Goal: Task Accomplishment & Management: Use online tool/utility

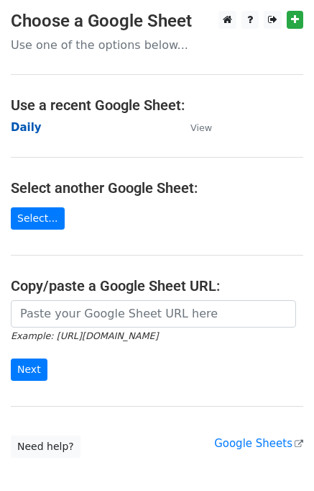
click at [35, 128] on strong "Daily" at bounding box center [26, 127] width 31 height 13
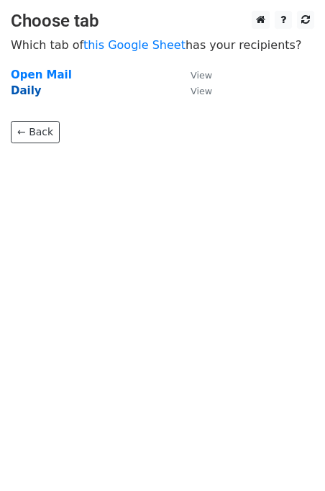
click at [35, 87] on strong "Daily" at bounding box center [26, 90] width 31 height 13
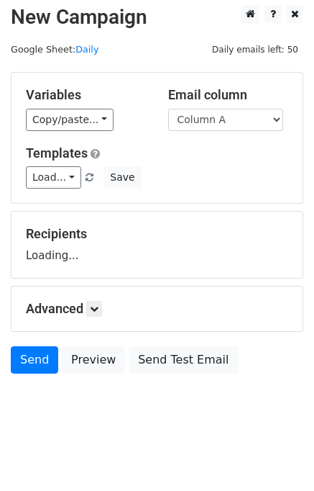
scroll to position [9, 0]
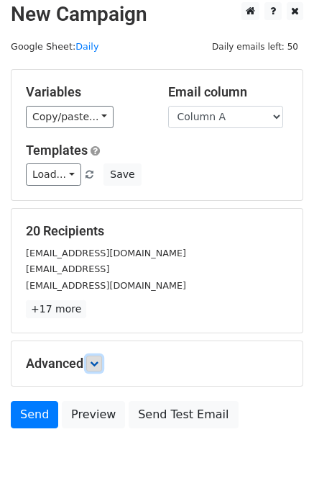
click at [102, 358] on link at bounding box center [94, 363] width 16 height 16
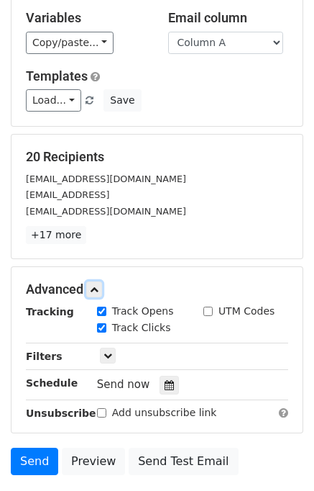
scroll to position [160, 0]
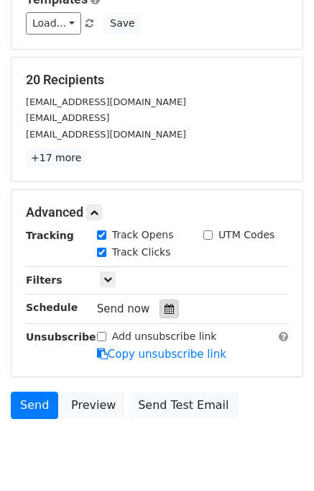
click at [167, 314] on div at bounding box center [169, 308] width 19 height 19
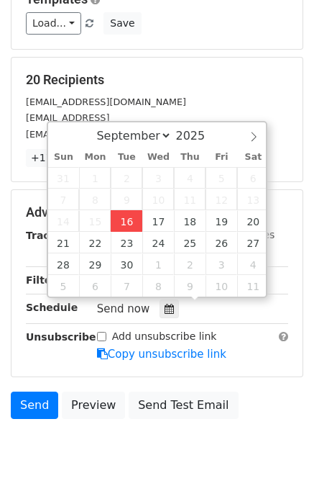
type input "2025-09-16 12:59"
type input "59"
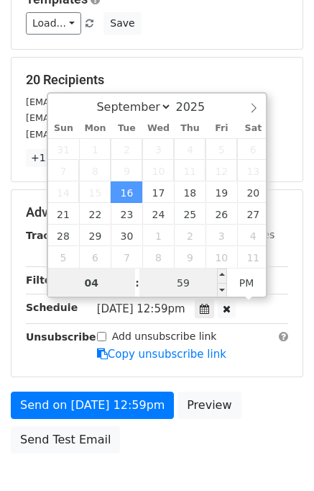
type input "04"
type input "2025-09-16 16:59"
click at [196, 284] on input "59" at bounding box center [184, 282] width 88 height 29
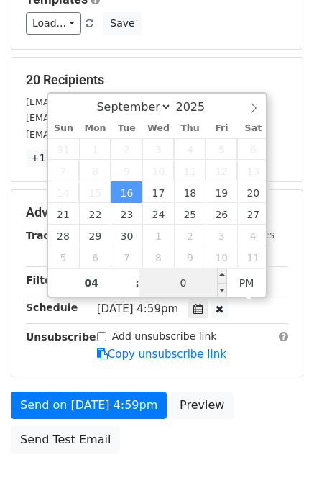
type input "00"
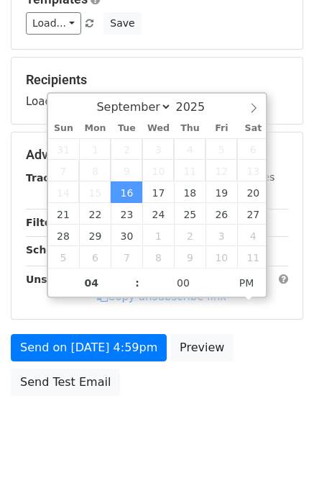
type input "2025-09-16 16:00"
click at [241, 409] on body "New Campaign Daily emails left: 50 Google Sheet: Daily Variables Copy/paste... …" at bounding box center [157, 155] width 314 height 609
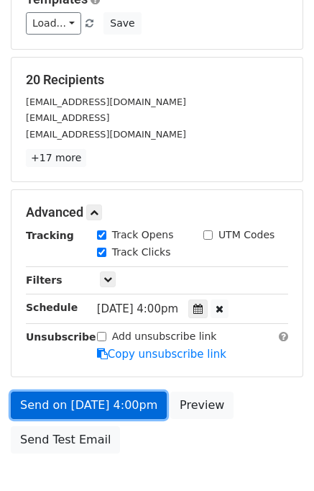
click at [99, 398] on link "Send on Sep 16 at 4:00pm" at bounding box center [89, 404] width 156 height 27
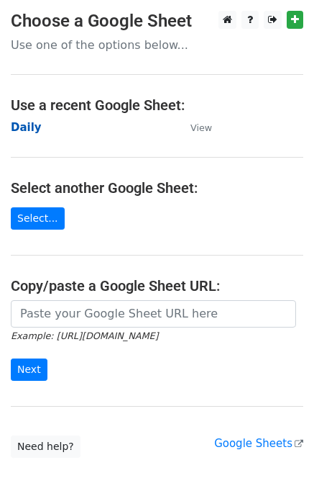
click at [24, 130] on strong "Daily" at bounding box center [26, 127] width 31 height 13
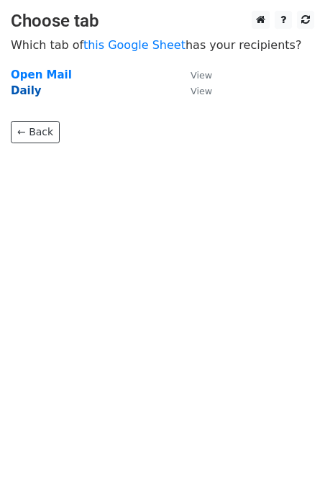
click at [30, 89] on strong "Daily" at bounding box center [26, 90] width 31 height 13
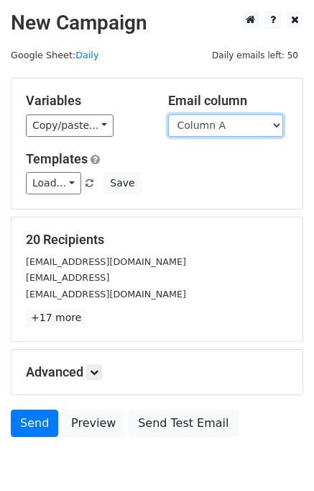
click at [233, 124] on select "Column A Column B Column C Column D Column E" at bounding box center [225, 125] width 115 height 22
select select "Column B"
click at [168, 114] on select "Column A Column B Column C Column D Column E" at bounding box center [225, 125] width 115 height 22
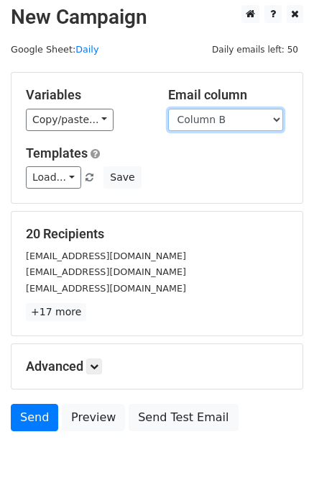
scroll to position [9, 0]
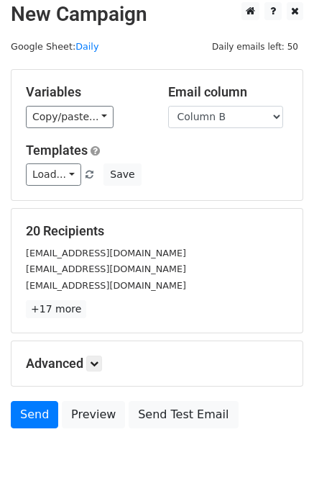
click at [106, 359] on h5 "Advanced" at bounding box center [157, 363] width 263 height 16
click at [102, 359] on link at bounding box center [94, 363] width 16 height 16
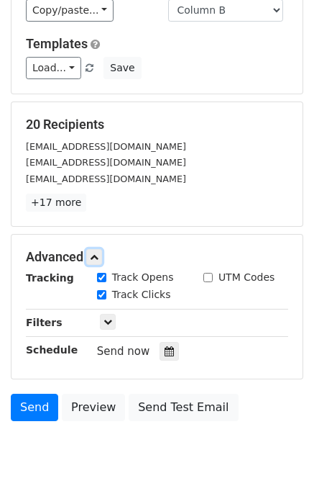
scroll to position [181, 0]
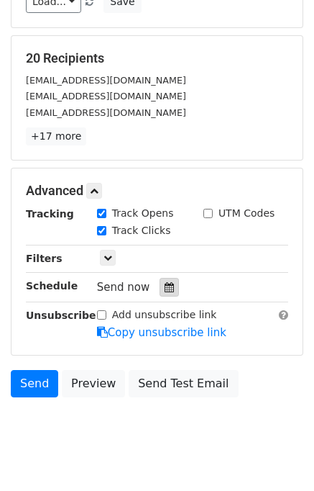
click at [165, 283] on icon at bounding box center [169, 287] width 9 height 10
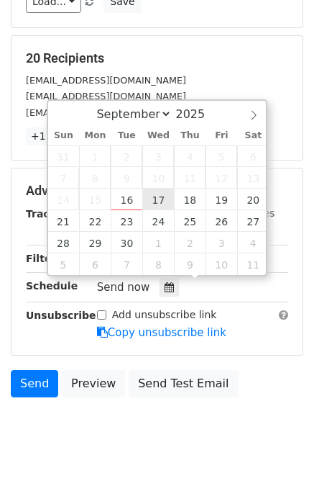
type input "2025-09-17 12:00"
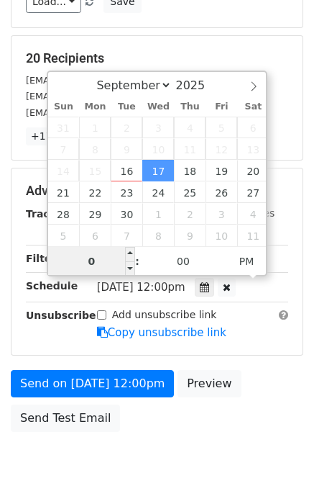
type input "05"
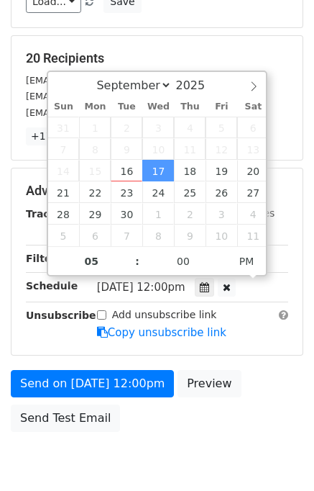
type input "2025-09-17 17:00"
click at [284, 393] on div "Send on Sep 17 at 12:00pm Preview Send Test Email" at bounding box center [157, 404] width 314 height 69
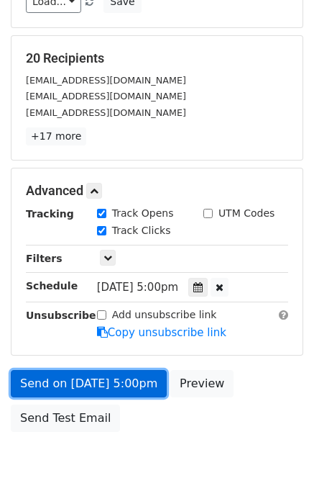
click at [135, 381] on link "Send on Sep 17 at 5:00pm" at bounding box center [89, 383] width 156 height 27
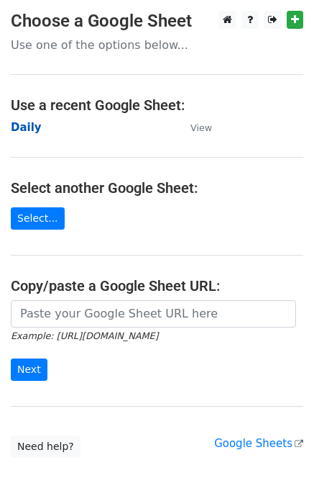
click at [34, 132] on strong "Daily" at bounding box center [26, 127] width 31 height 13
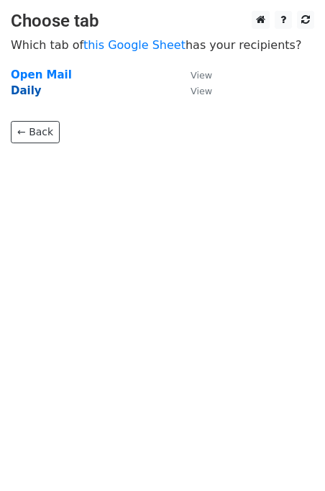
click at [27, 96] on strong "Daily" at bounding box center [26, 90] width 31 height 13
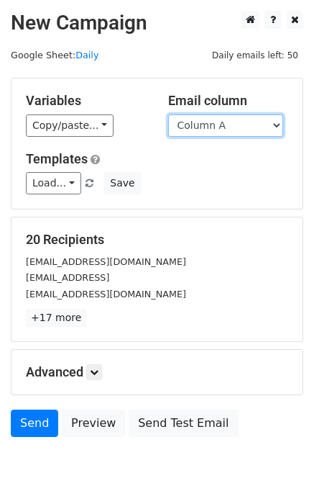
click at [219, 129] on select "Column A Column B Column C Column D Column E" at bounding box center [225, 125] width 115 height 22
select select "Column C"
click at [168, 114] on select "Column A Column B Column C Column D Column E" at bounding box center [225, 125] width 115 height 22
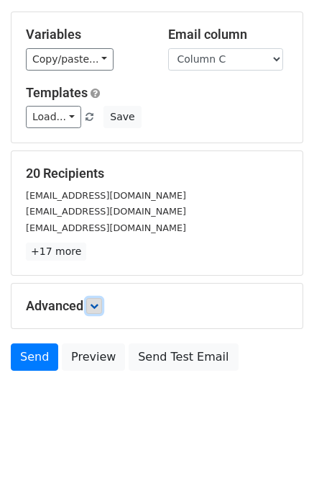
click at [102, 299] on link at bounding box center [94, 306] width 16 height 16
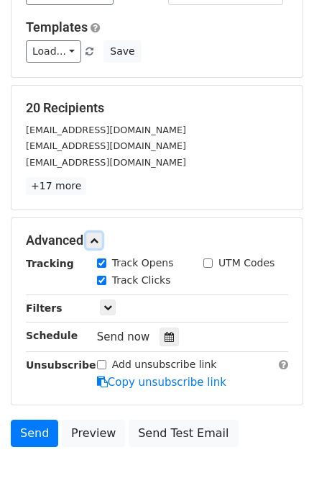
scroll to position [194, 0]
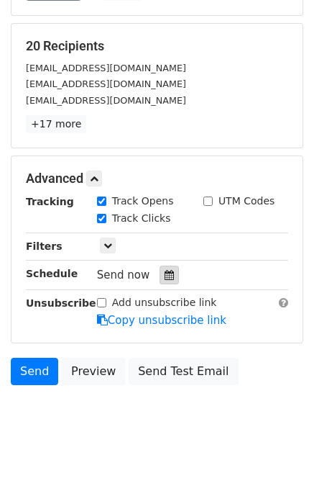
click at [165, 270] on icon at bounding box center [169, 275] width 9 height 10
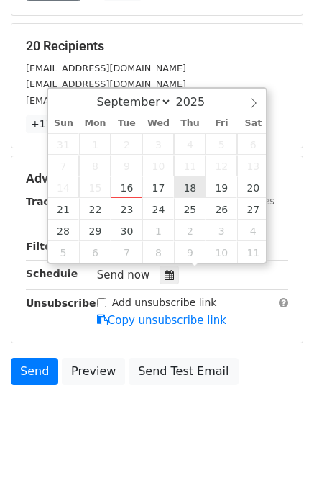
type input "2025-09-18 12:00"
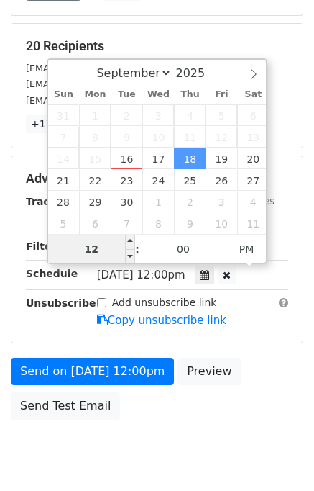
type input "0"
type input "06"
type input "2025-09-18 18:00"
click at [276, 368] on div "Send on Sep 18 at 12:00pm Preview Send Test Email" at bounding box center [157, 392] width 314 height 69
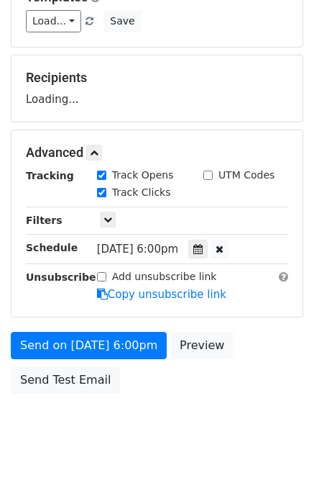
scroll to position [183, 0]
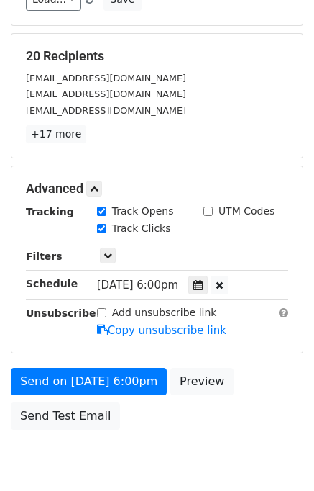
click at [113, 319] on div "Add unsubscribe link Copy unsubscribe link" at bounding box center [192, 321] width 213 height 33
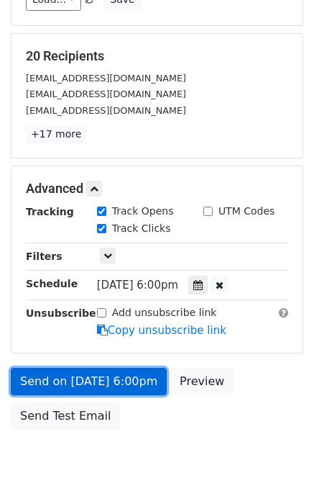
click at [109, 372] on link "Send on Sep 18 at 6:00pm" at bounding box center [89, 381] width 156 height 27
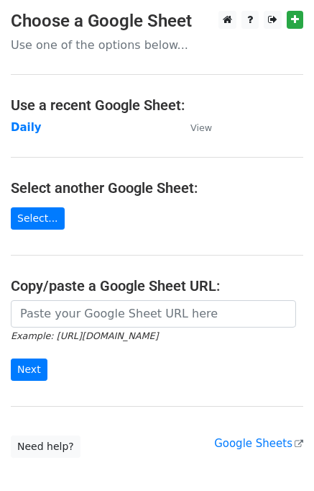
click at [38, 130] on td "Daily" at bounding box center [93, 127] width 165 height 17
click at [36, 129] on strong "Daily" at bounding box center [26, 127] width 31 height 13
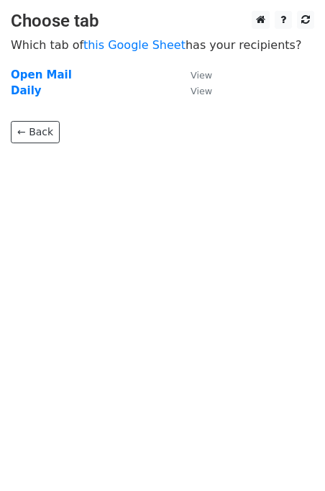
click at [21, 99] on td "Daily" at bounding box center [93, 91] width 165 height 17
click at [20, 93] on strong "Daily" at bounding box center [26, 90] width 31 height 13
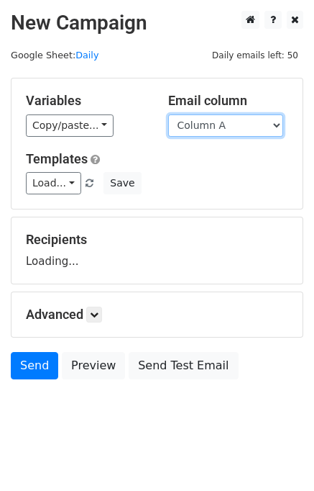
click at [232, 124] on select "Column A Column B Column C Column D Column E" at bounding box center [225, 125] width 115 height 22
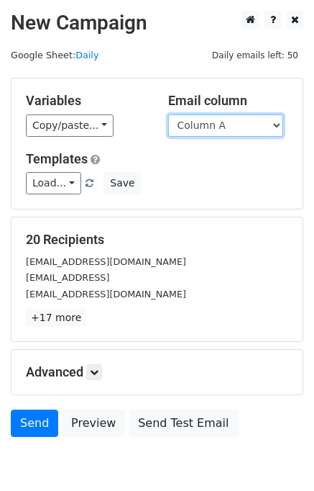
click at [219, 124] on select "Column A Column B Column C Column D Column E" at bounding box center [225, 125] width 115 height 22
select select "Column D"
click at [168, 114] on select "Column A Column B Column C Column D Column E" at bounding box center [225, 125] width 115 height 22
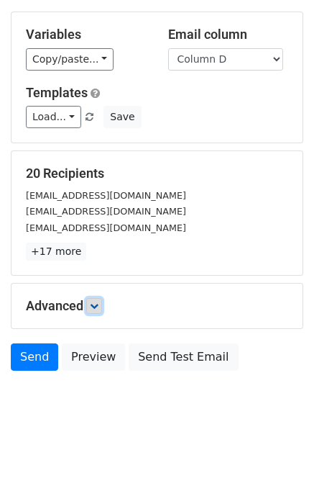
click at [102, 298] on link at bounding box center [94, 306] width 16 height 16
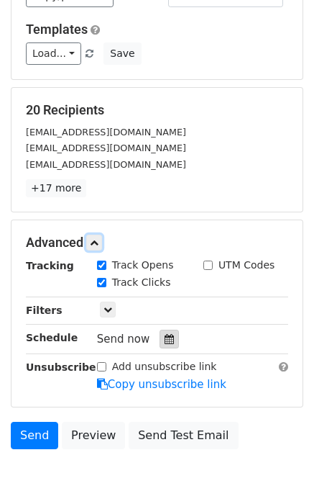
scroll to position [206, 0]
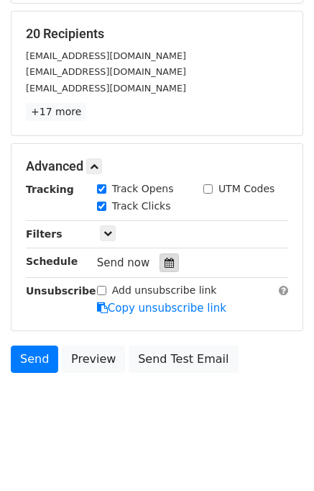
click at [164, 253] on div at bounding box center [169, 262] width 19 height 19
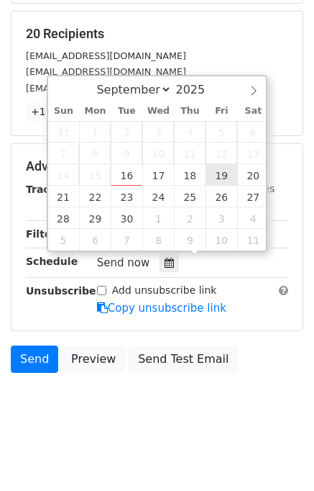
type input "2025-09-19 12:00"
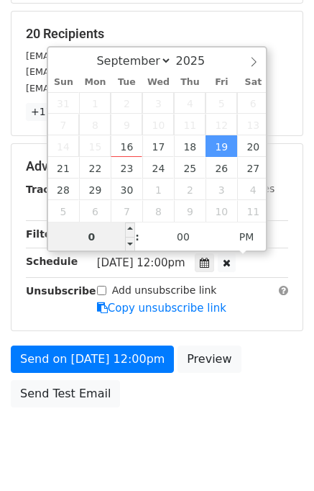
type input "07"
type input "2025-09-19 19:00"
click at [258, 371] on div "Send on Sep 19 at 12:00pm Preview Send Test Email" at bounding box center [157, 379] width 314 height 69
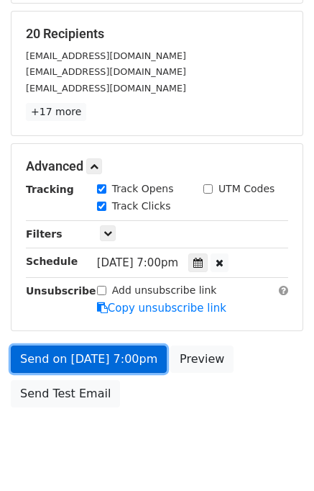
click at [129, 353] on link "Send on Sep 19 at 7:00pm" at bounding box center [89, 358] width 156 height 27
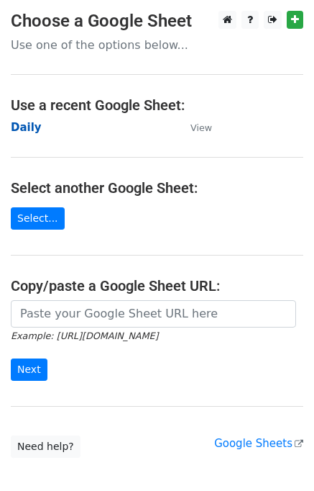
click at [32, 129] on strong "Daily" at bounding box center [26, 127] width 31 height 13
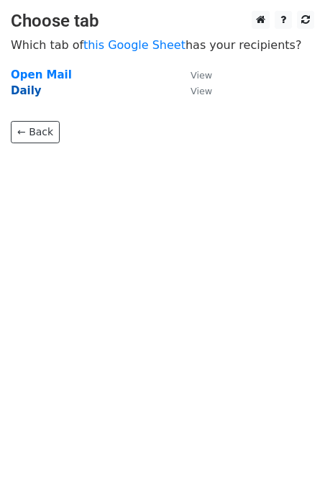
click at [35, 91] on strong "Daily" at bounding box center [26, 90] width 31 height 13
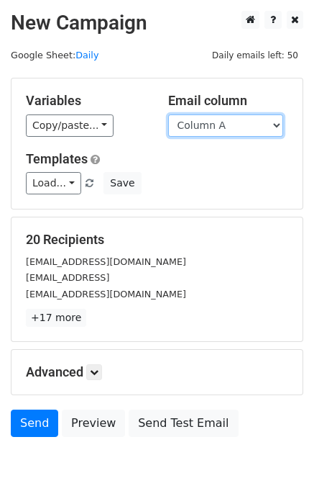
click at [229, 122] on select "Column A Column B Column C Column D Column E" at bounding box center [225, 125] width 115 height 22
select select "Column E"
click at [168, 114] on select "Column A Column B Column C Column D Column E" at bounding box center [225, 125] width 115 height 22
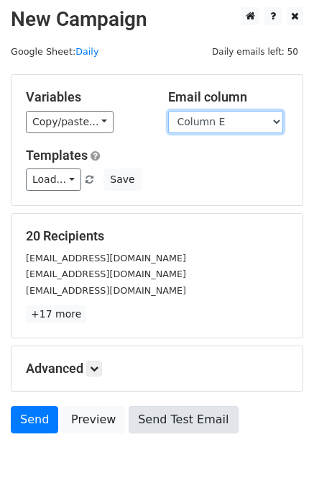
scroll to position [66, 0]
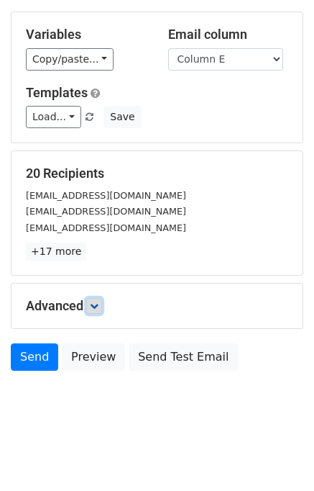
click at [102, 306] on link at bounding box center [94, 306] width 16 height 16
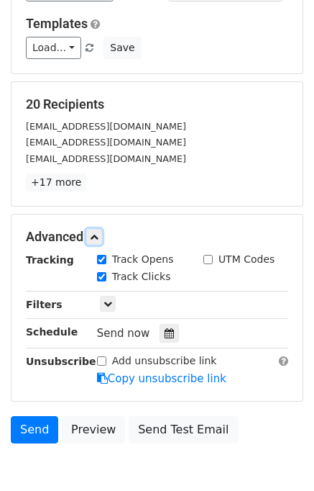
scroll to position [204, 0]
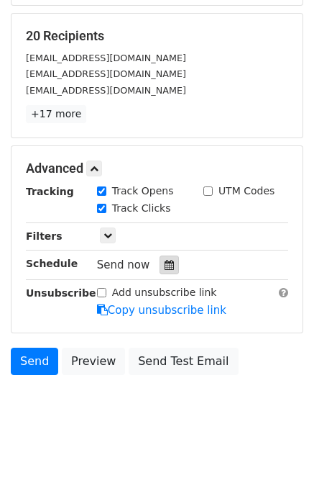
click at [165, 265] on icon at bounding box center [169, 265] width 9 height 10
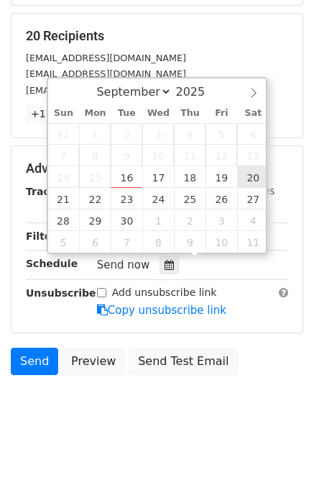
type input "[DATE] 12:00"
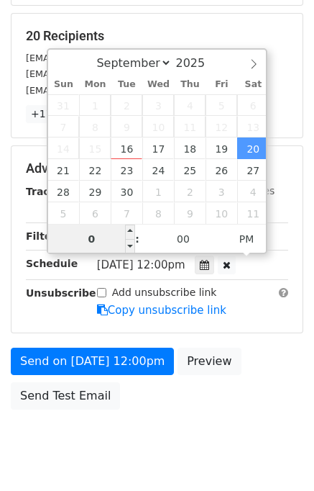
type input "08"
type input "[DATE] 20:00"
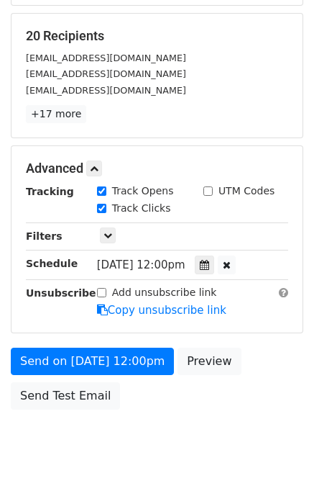
click at [155, 393] on div "Send on [DATE] 12:00pm Preview Send Test Email" at bounding box center [157, 381] width 314 height 69
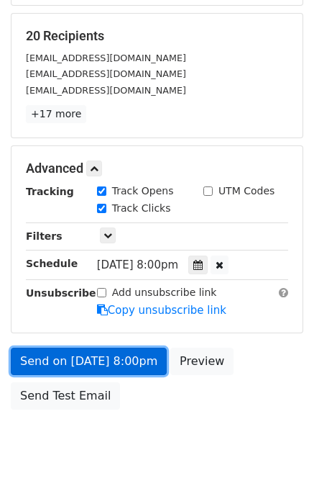
click at [134, 349] on link "Send on [DATE] 8:00pm" at bounding box center [89, 360] width 156 height 27
